Goal: Transaction & Acquisition: Purchase product/service

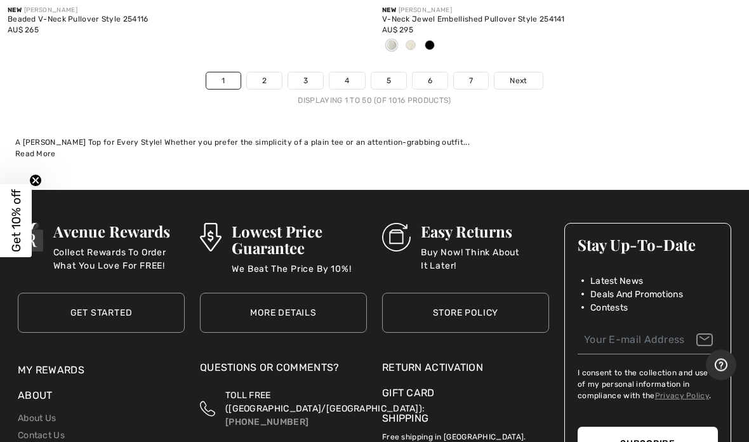
scroll to position [15419, 0]
click at [527, 75] on span "Next" at bounding box center [518, 80] width 17 height 11
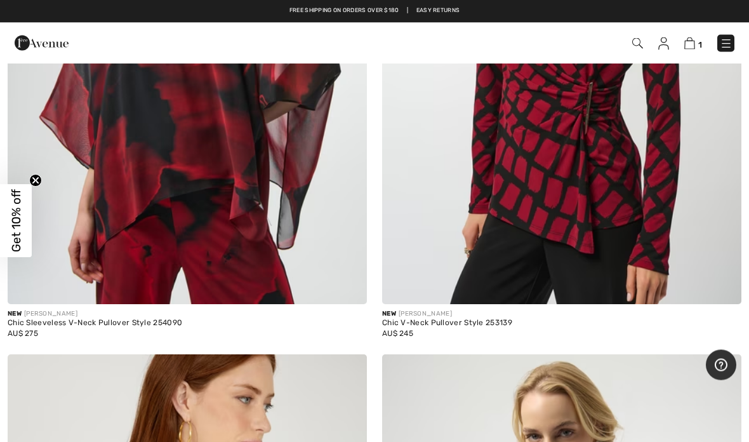
scroll to position [400, 0]
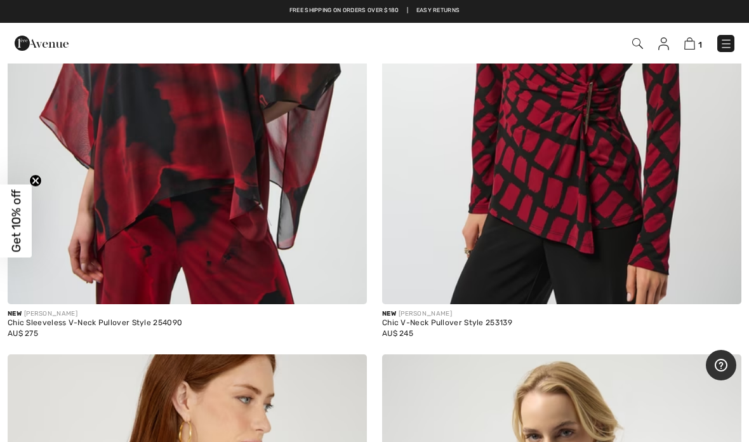
click at [694, 41] on img at bounding box center [689, 43] width 11 height 12
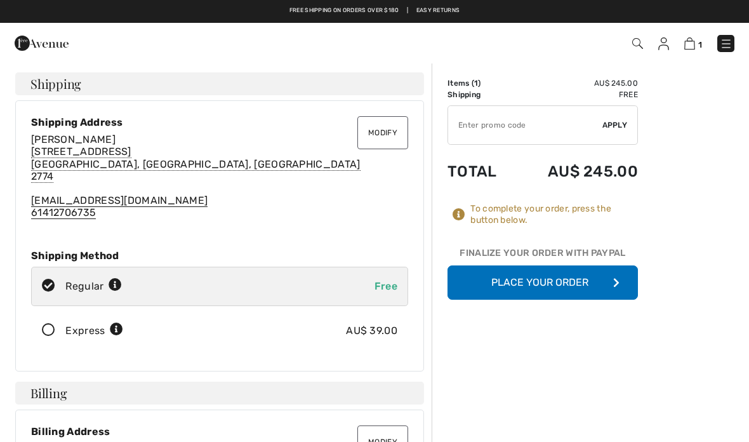
click at [602, 287] on button "Place Your Order" at bounding box center [543, 282] width 190 height 34
